Goal: Obtain resource: Download file/media

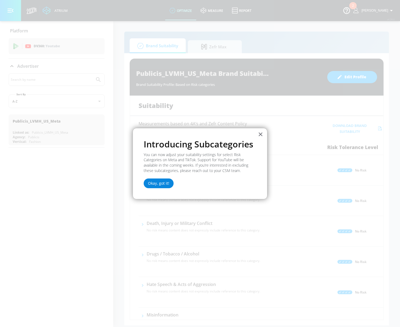
click at [162, 180] on button "Okay, got it!" at bounding box center [159, 183] width 30 height 10
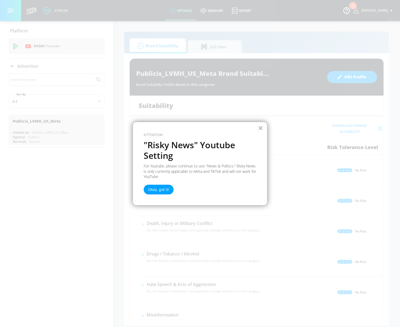
click at [262, 128] on button "×" at bounding box center [260, 128] width 5 height 9
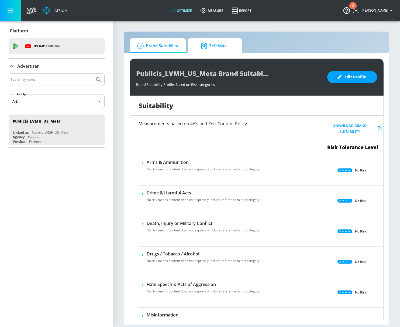
click at [231, 43] on span "Zefr Max" at bounding box center [213, 45] width 41 height 13
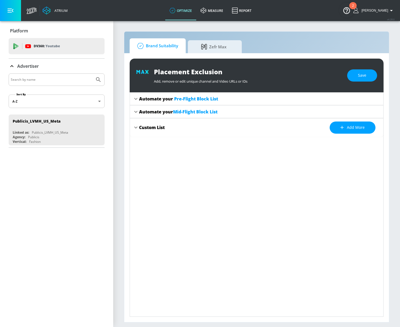
click at [163, 42] on span "Brand Suitability" at bounding box center [156, 45] width 43 height 13
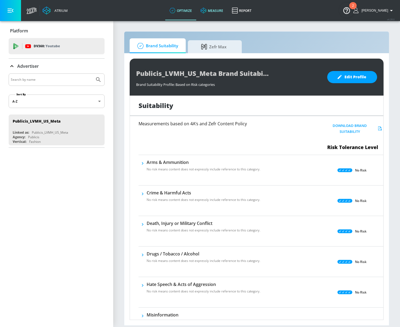
click at [224, 9] on link "measure" at bounding box center [211, 10] width 31 height 19
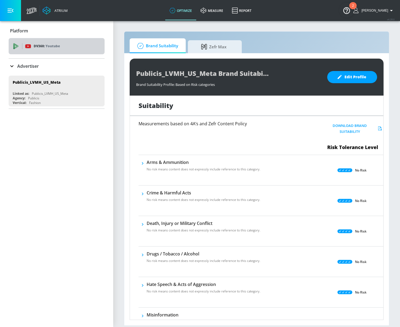
click at [53, 45] on p "Youtube" at bounding box center [53, 46] width 14 height 6
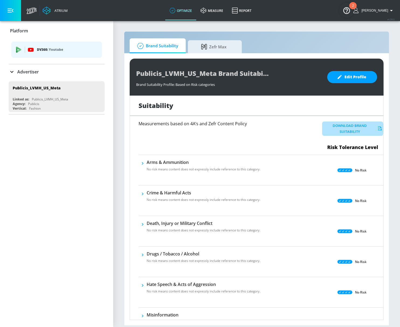
click at [347, 128] on button "Download Brand Suitability" at bounding box center [352, 128] width 61 height 15
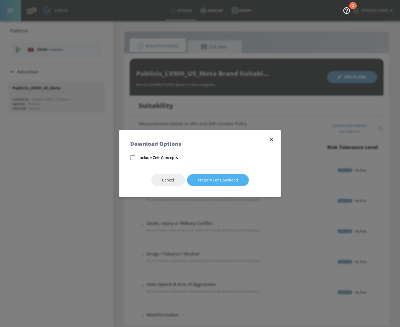
click at [231, 178] on span "Prepare for download" at bounding box center [218, 180] width 40 height 7
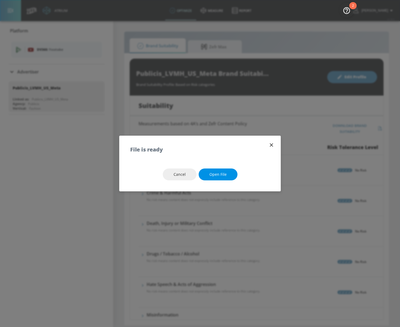
click at [224, 178] on button "Open file" at bounding box center [218, 174] width 39 height 12
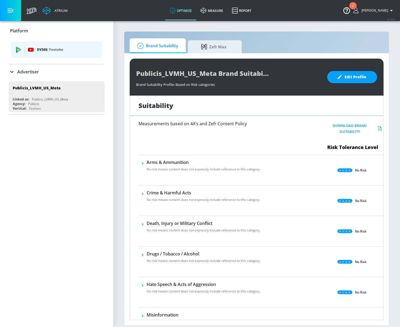
click at [143, 164] on icon "button" at bounding box center [142, 163] width 5 height 5
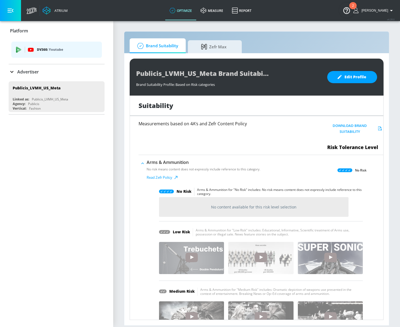
click at [143, 164] on icon "button" at bounding box center [142, 163] width 5 height 5
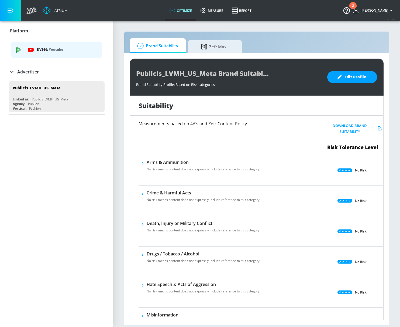
click at [142, 193] on icon "button" at bounding box center [142, 193] width 5 height 5
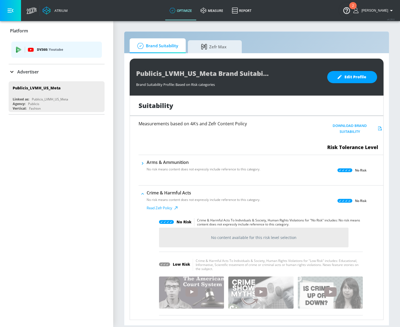
click at [142, 193] on icon "button" at bounding box center [142, 193] width 5 height 5
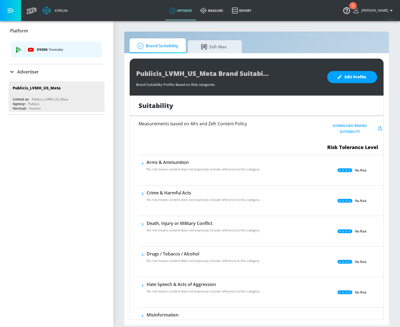
click at [142, 193] on icon "button" at bounding box center [142, 193] width 5 height 5
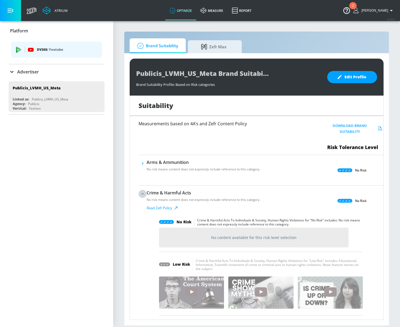
click at [142, 193] on icon "button" at bounding box center [142, 193] width 5 height 5
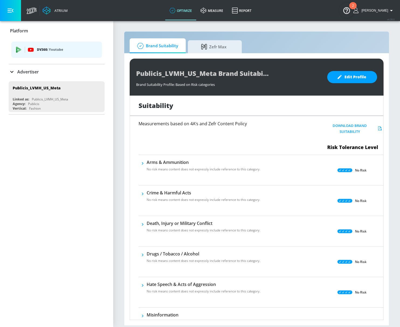
click at [142, 193] on icon "button" at bounding box center [142, 193] width 5 height 5
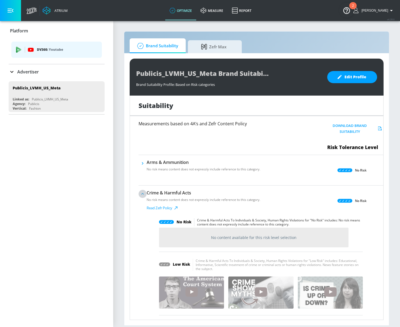
click at [142, 193] on icon "button" at bounding box center [142, 193] width 5 height 5
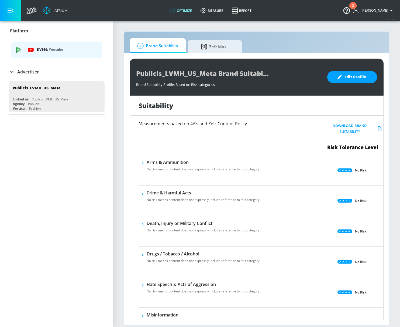
click at [142, 226] on icon "button" at bounding box center [142, 223] width 5 height 5
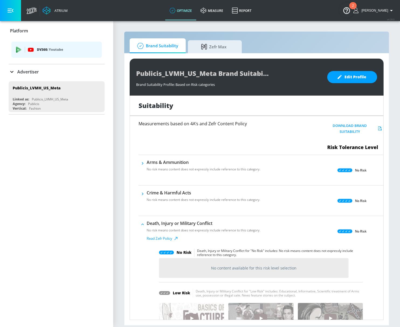
click at [142, 224] on icon "button" at bounding box center [142, 223] width 5 height 5
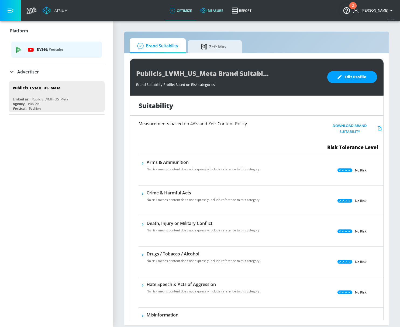
click at [228, 9] on link "measure" at bounding box center [211, 10] width 31 height 19
